Goal: Information Seeking & Learning: Learn about a topic

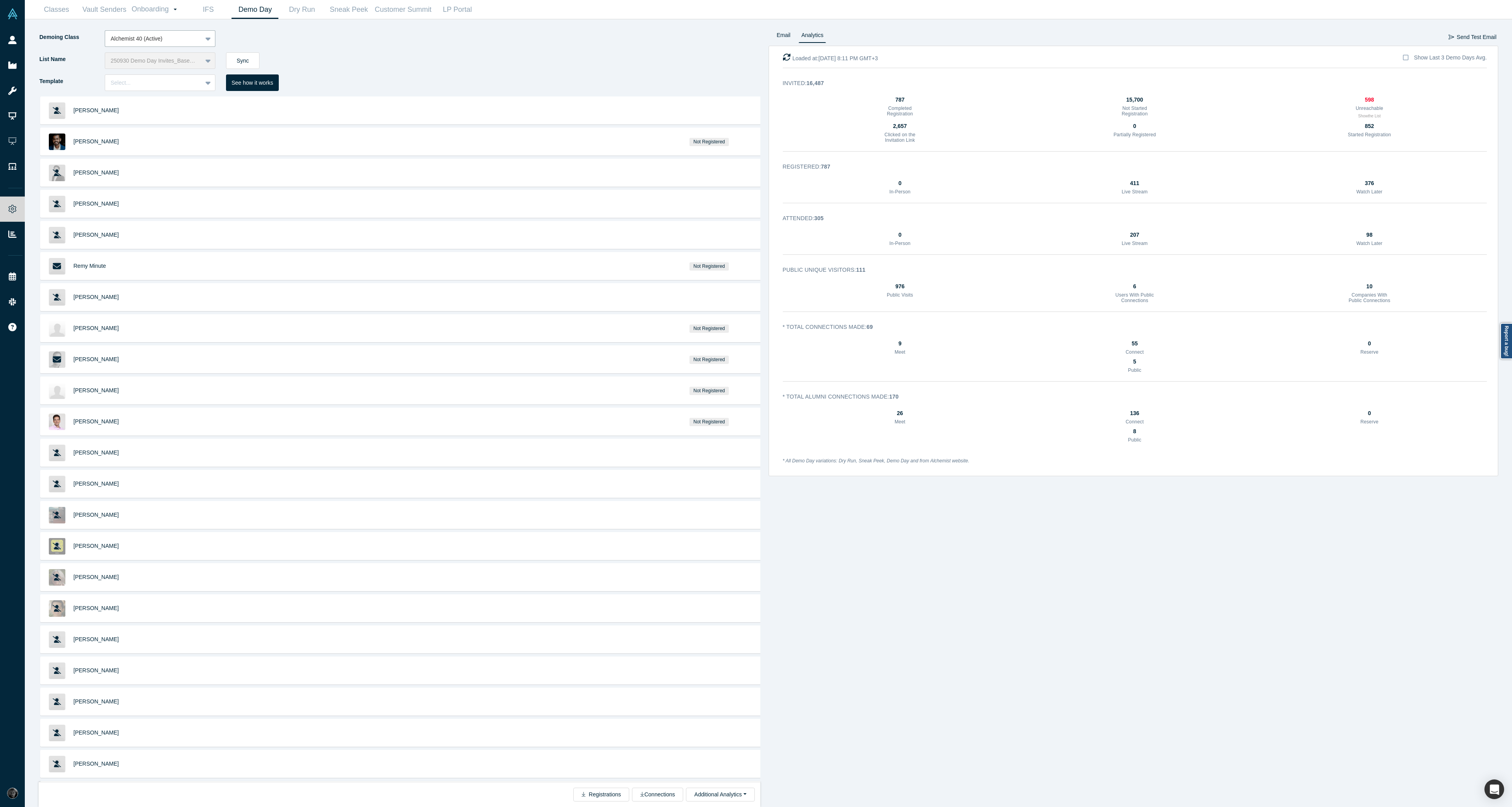
drag, startPoint x: 789, startPoint y: 56, endPoint x: 620, endPoint y: 46, distance: 169.3
click at [788, 56] on icon "button" at bounding box center [787, 57] width 7 height 7
